Goal: Check status: Check status

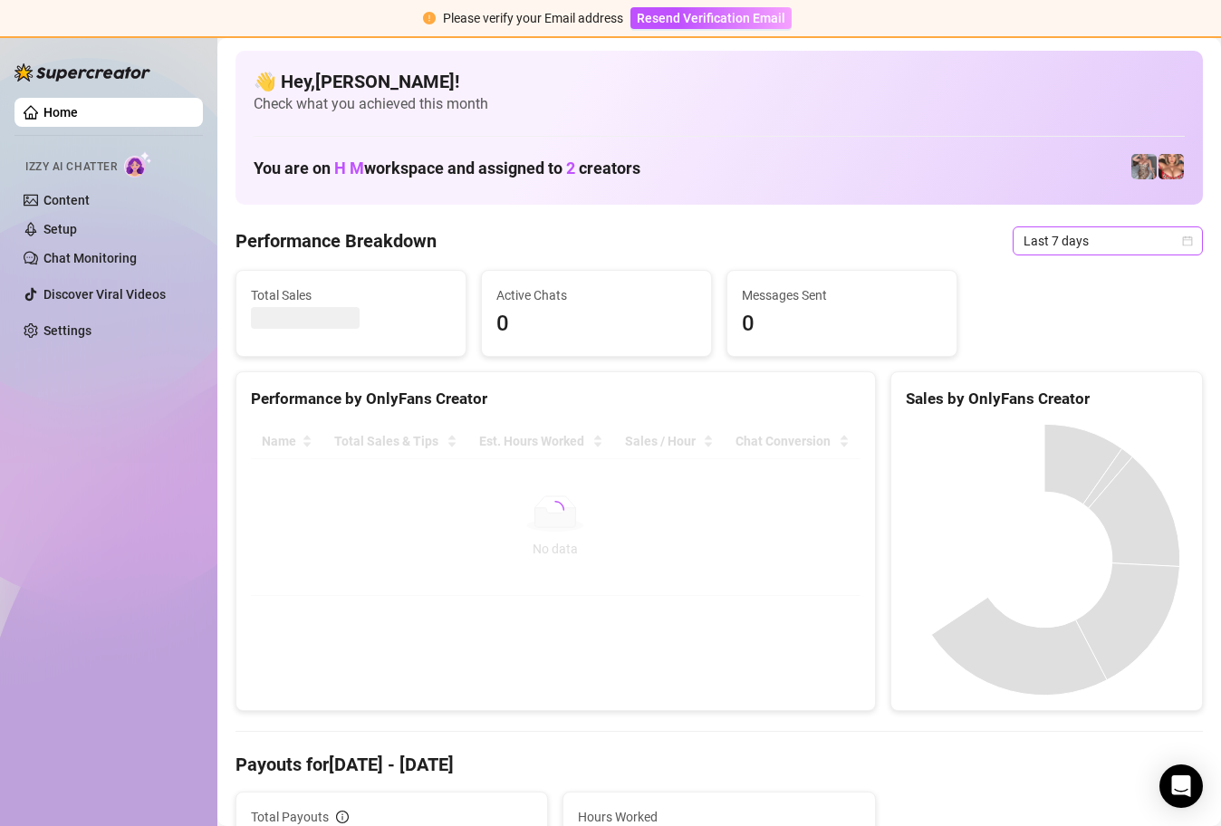
click at [1178, 232] on span "Last 7 days" at bounding box center [1108, 240] width 168 height 27
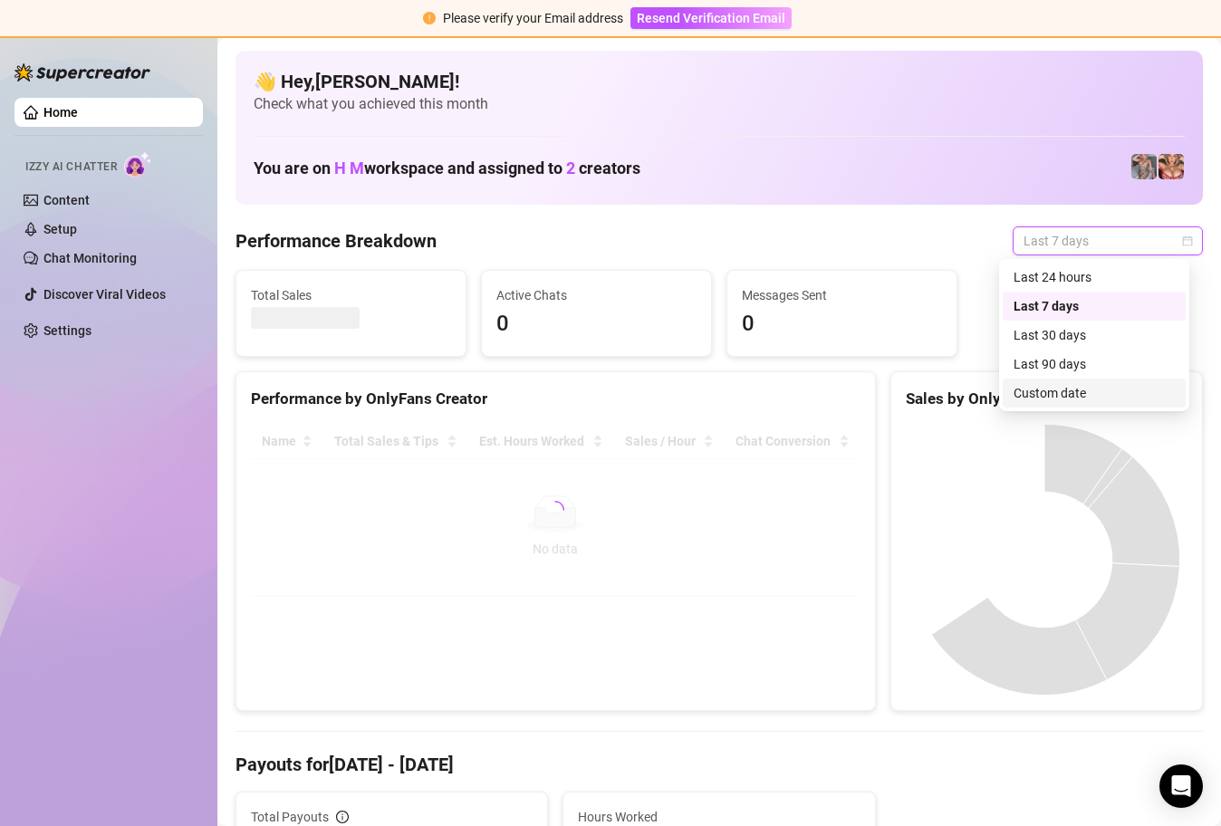
click at [1072, 397] on div "Custom date" at bounding box center [1094, 393] width 161 height 20
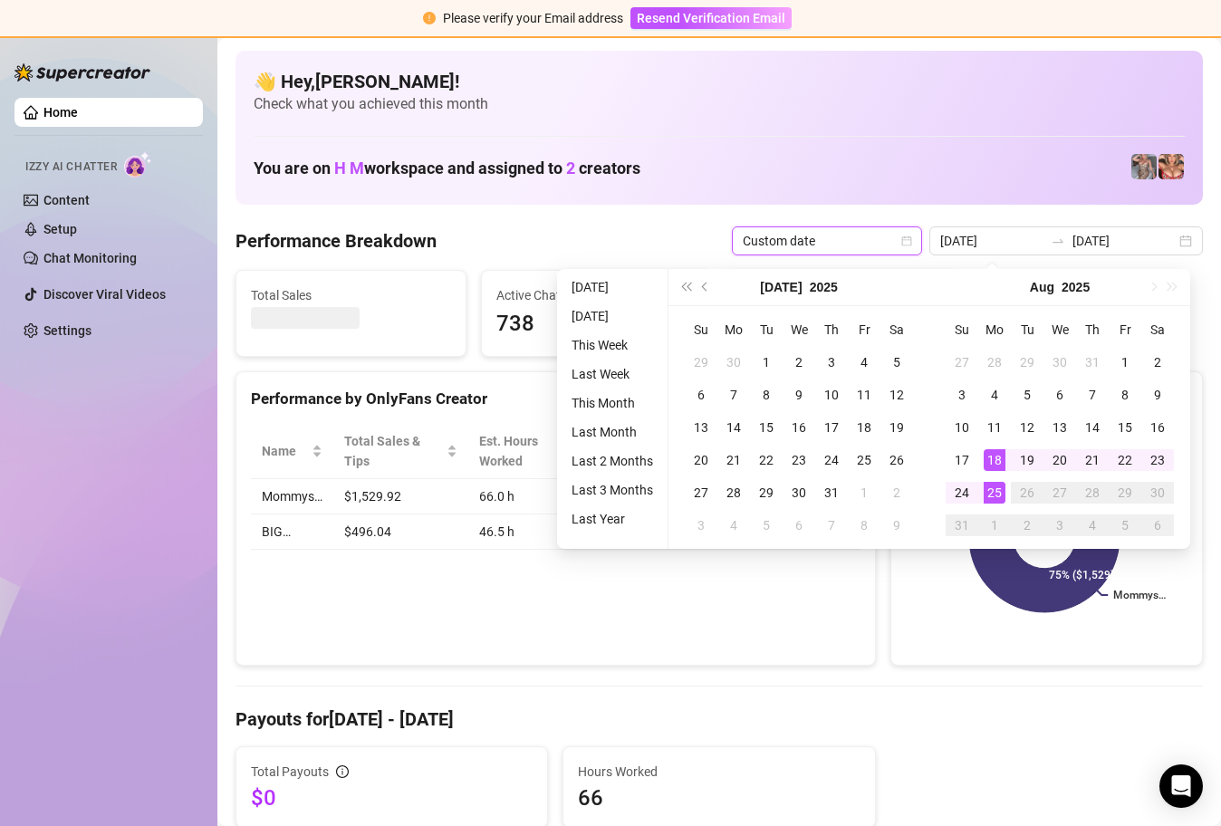
type input "[DATE]"
click at [995, 491] on div "25" at bounding box center [995, 493] width 22 height 22
type input "[DATE]"
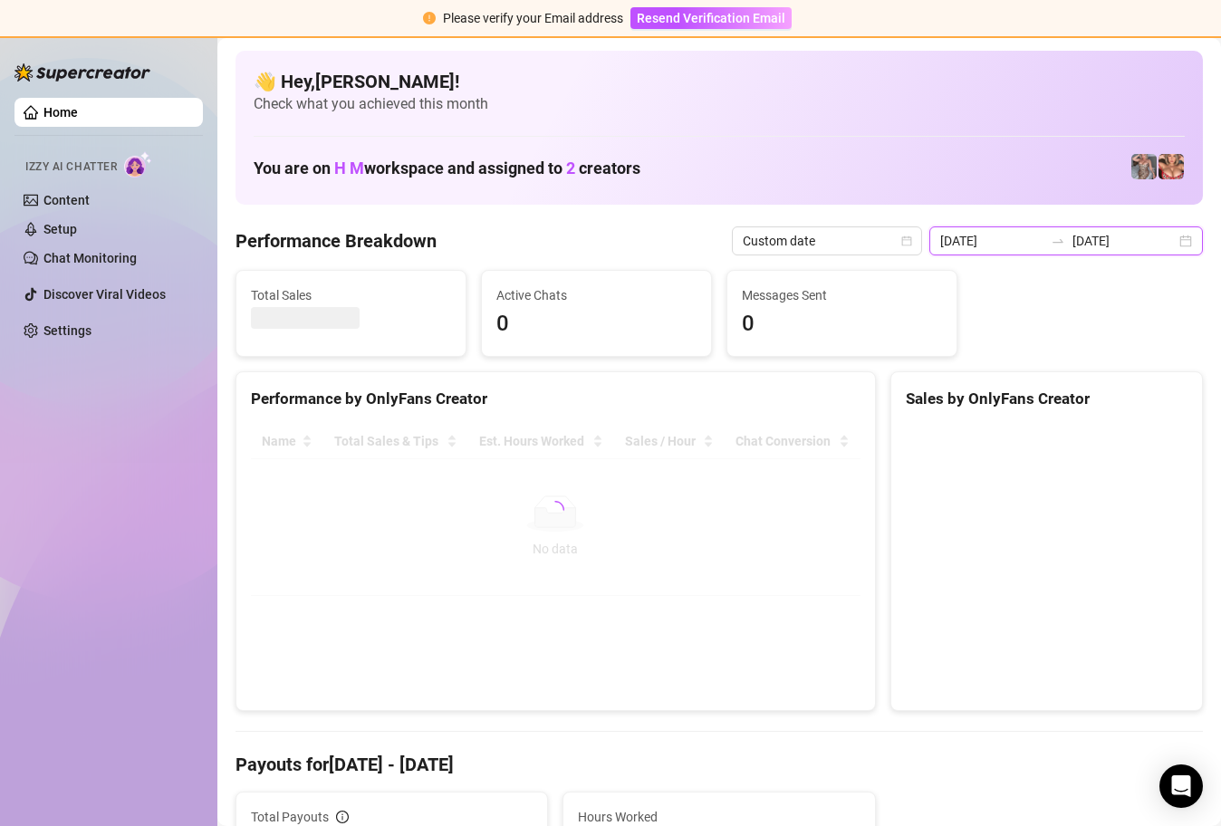
click at [1120, 248] on input "[DATE]" at bounding box center [1123, 241] width 103 height 20
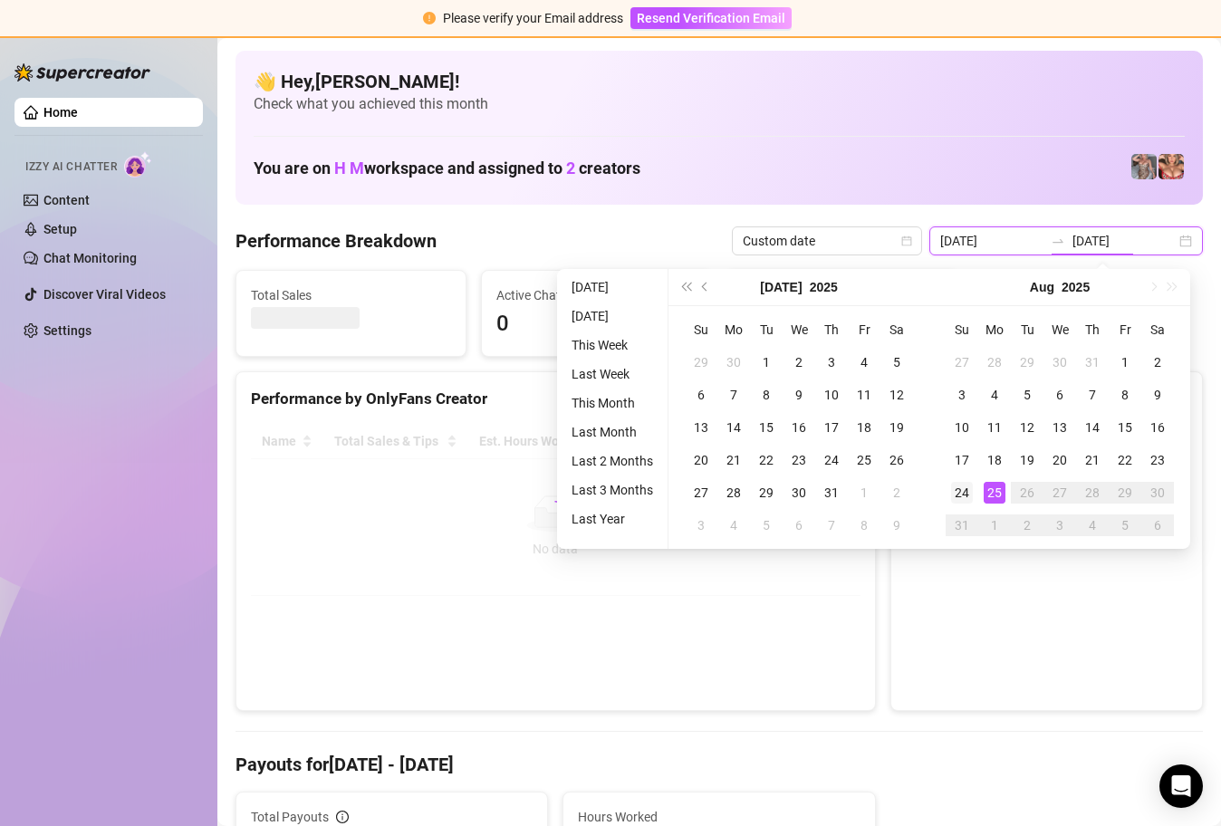
type input "[DATE]"
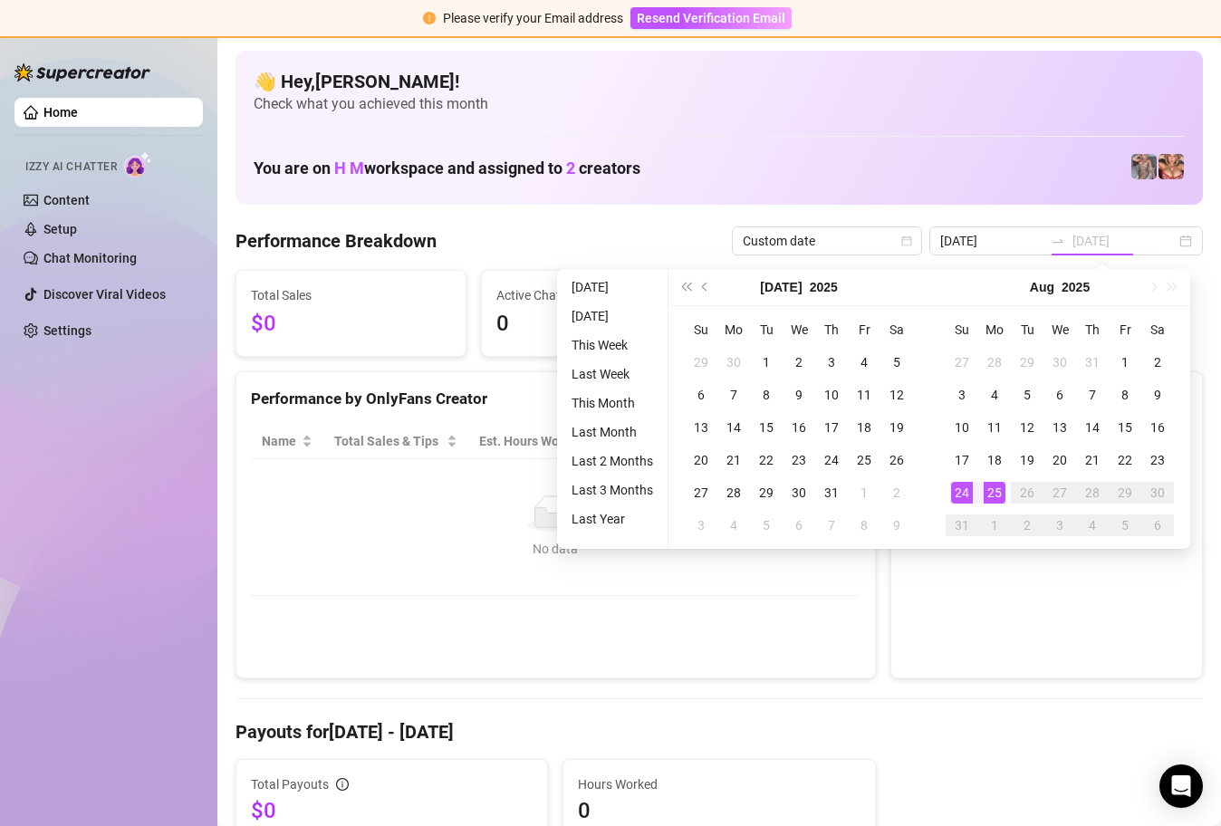
click at [967, 491] on div "24" at bounding box center [962, 493] width 22 height 22
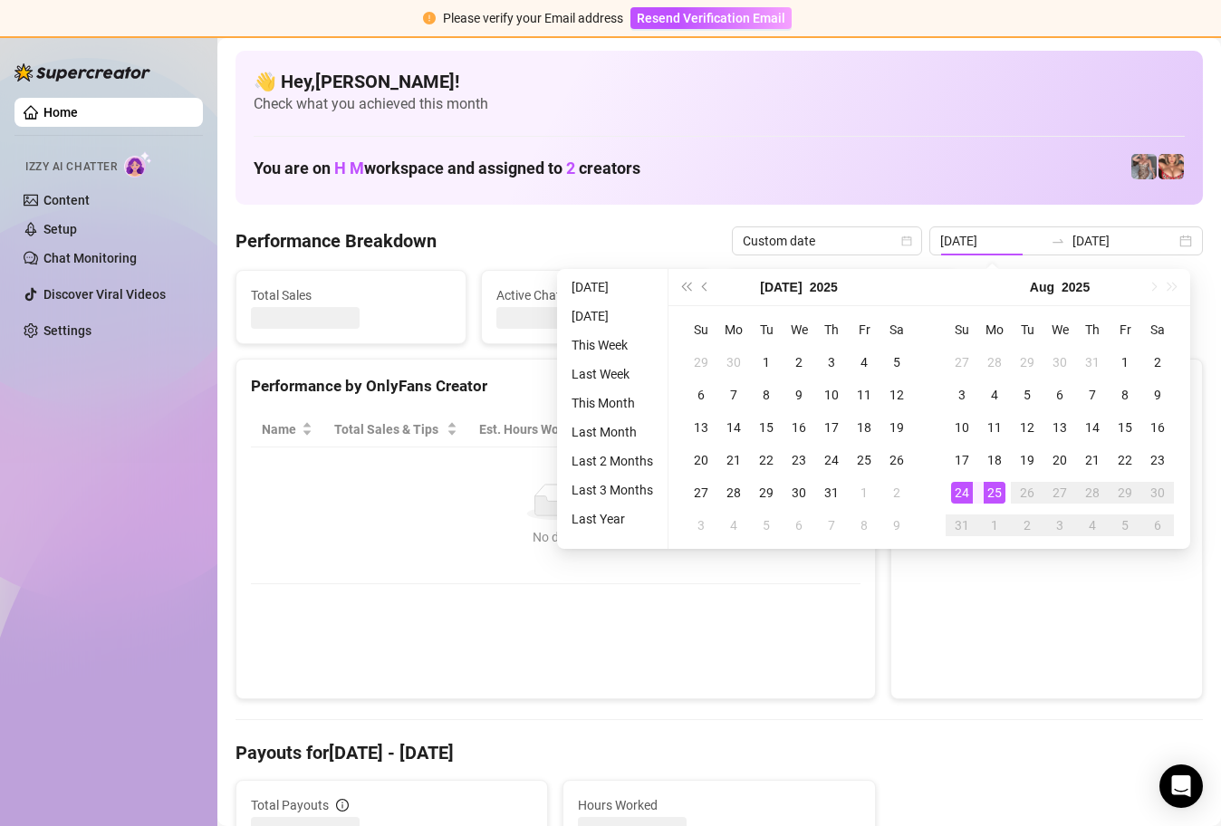
type input "[DATE]"
